Goal: Information Seeking & Learning: Learn about a topic

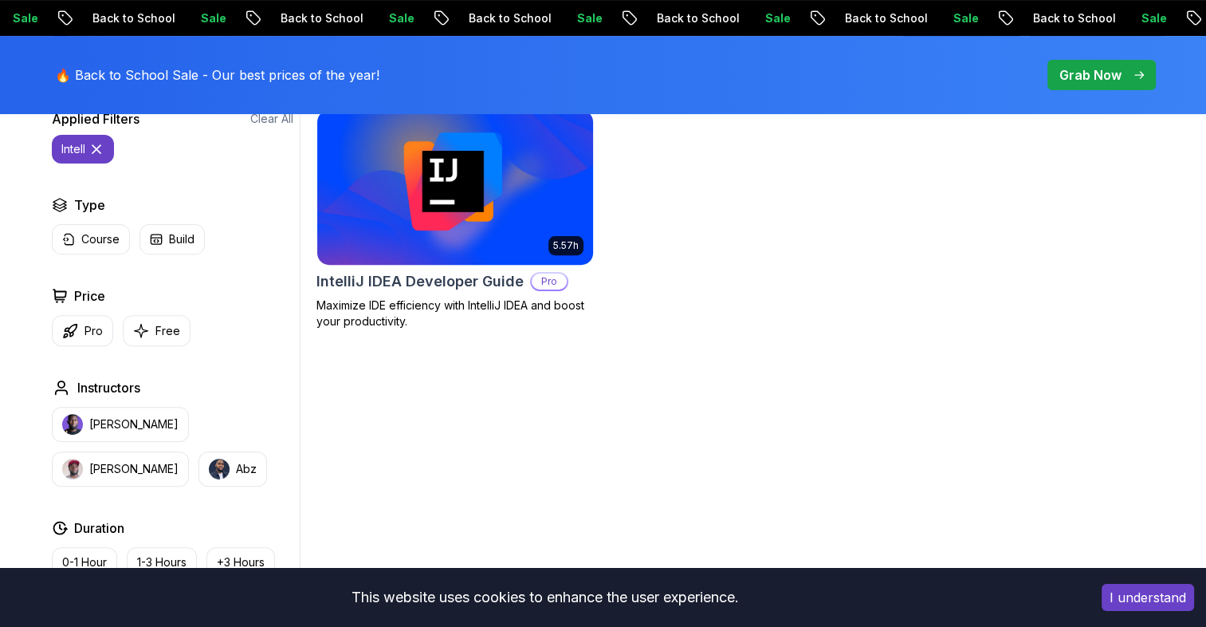
scroll to position [478, 0]
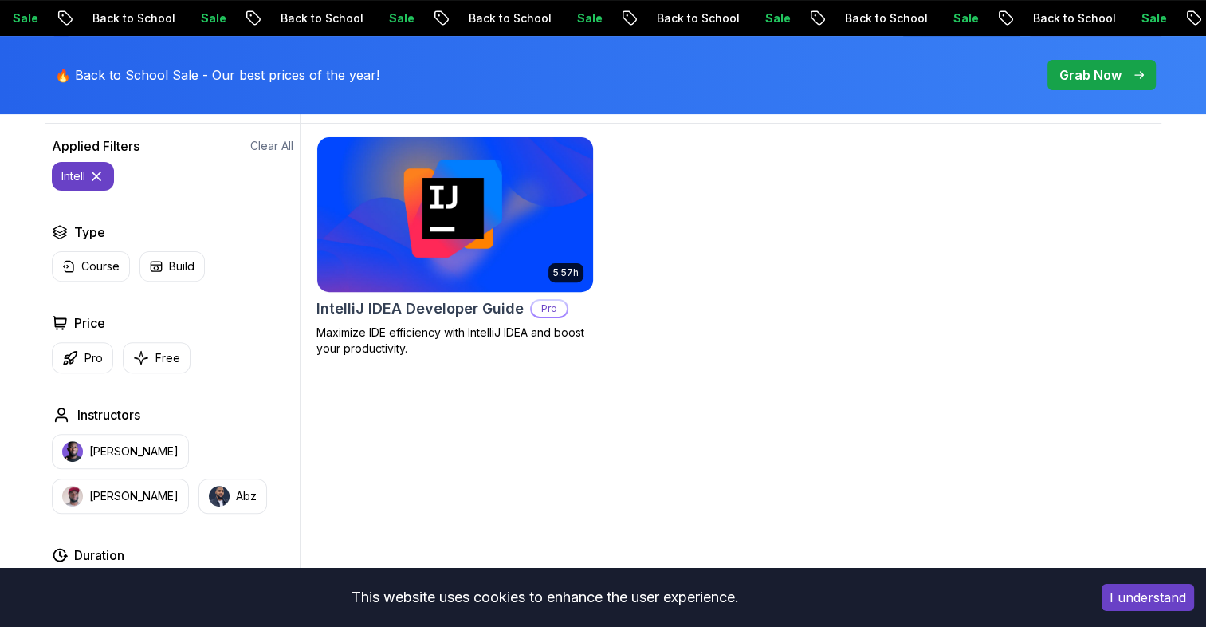
type input "intell"
click at [483, 238] on img at bounding box center [454, 214] width 289 height 162
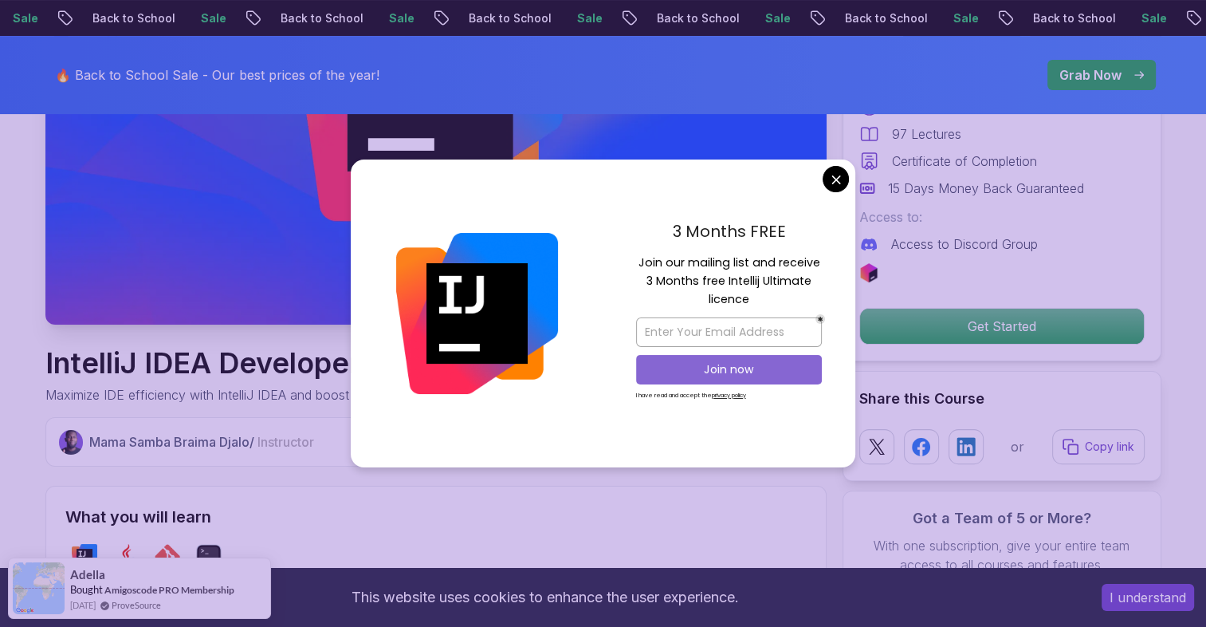
scroll to position [399, 0]
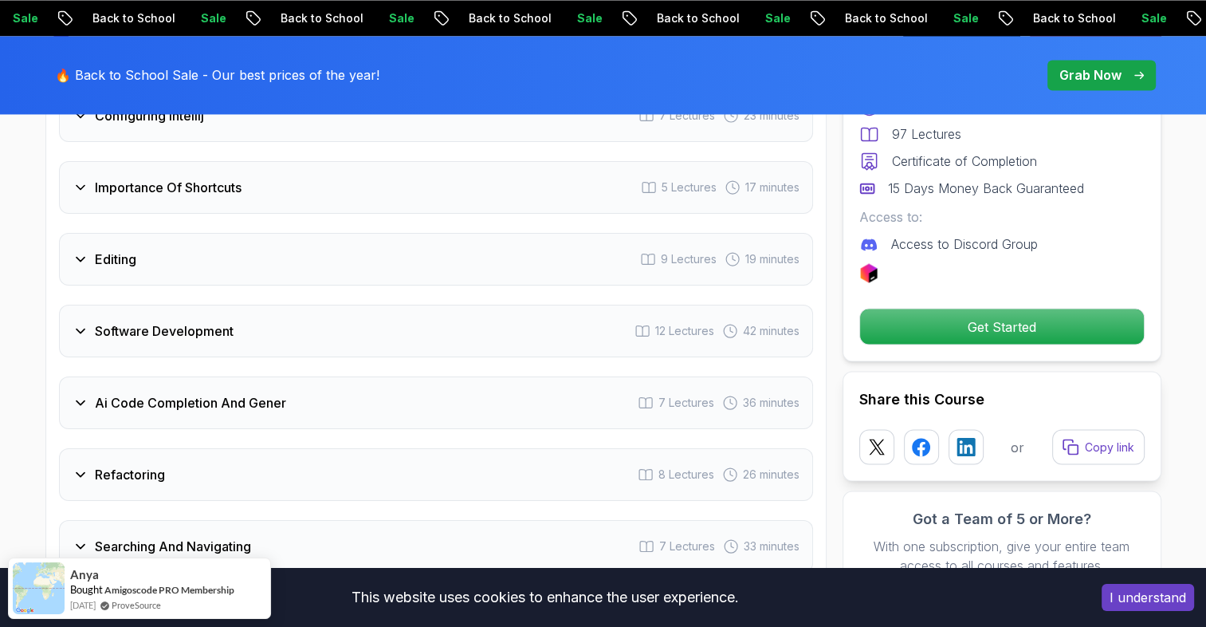
scroll to position [2949, 0]
